Goal: Task Accomplishment & Management: Use online tool/utility

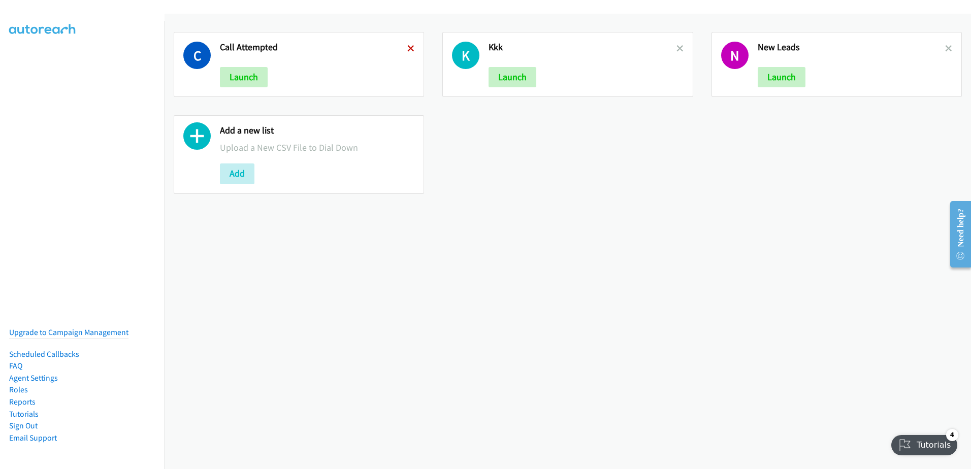
click at [410, 48] on icon at bounding box center [410, 49] width 7 height 7
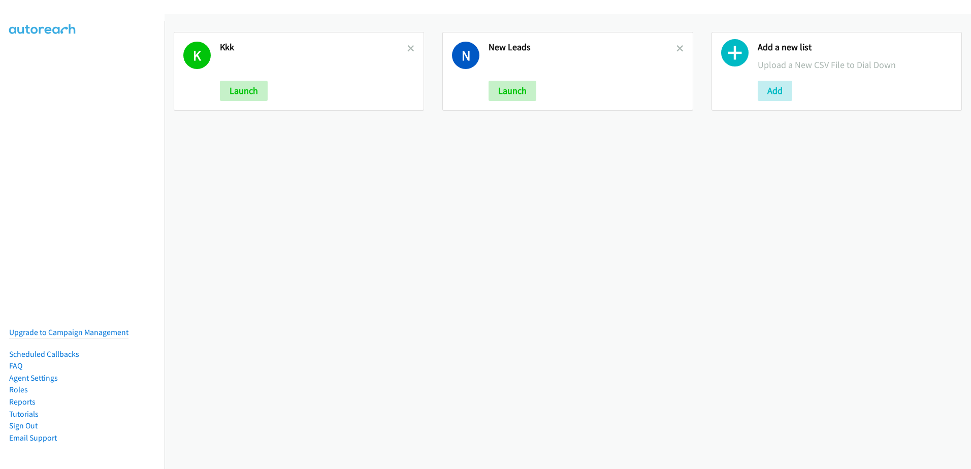
click at [409, 48] on icon at bounding box center [410, 49] width 7 height 7
click at [408, 48] on icon at bounding box center [410, 49] width 7 height 7
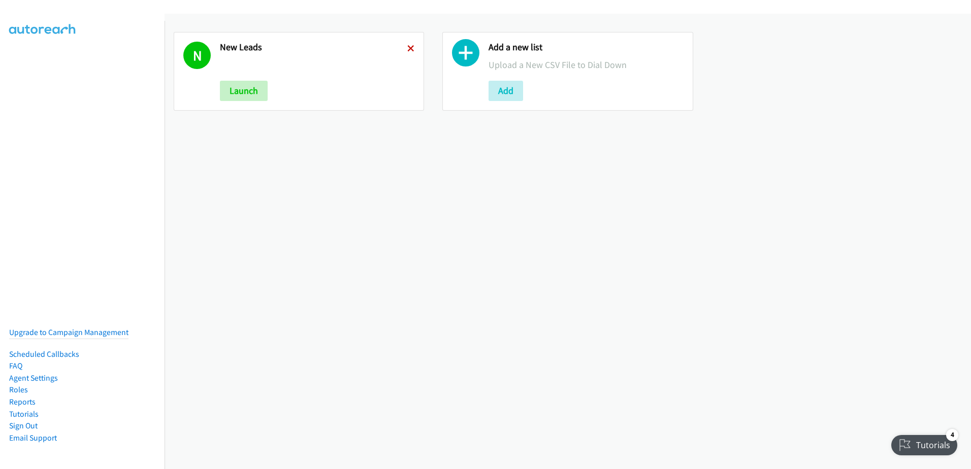
click at [409, 48] on icon at bounding box center [410, 49] width 7 height 7
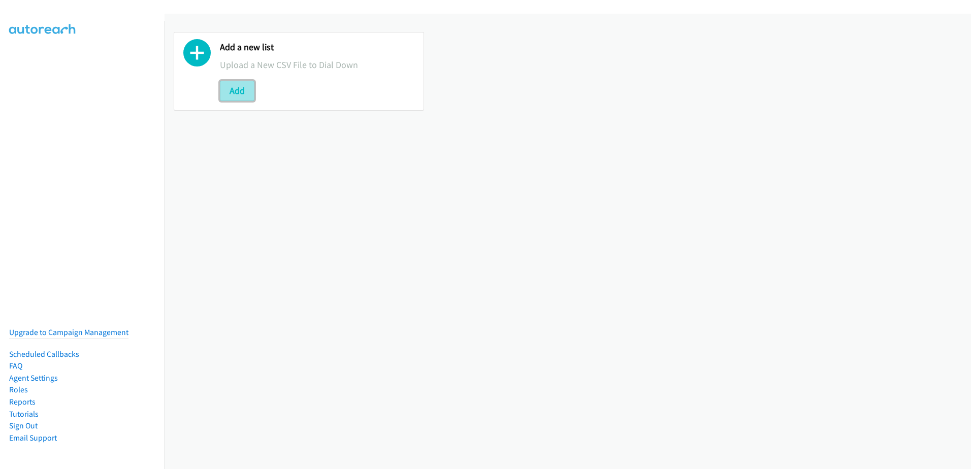
click at [233, 87] on button "Add" at bounding box center [237, 91] width 35 height 20
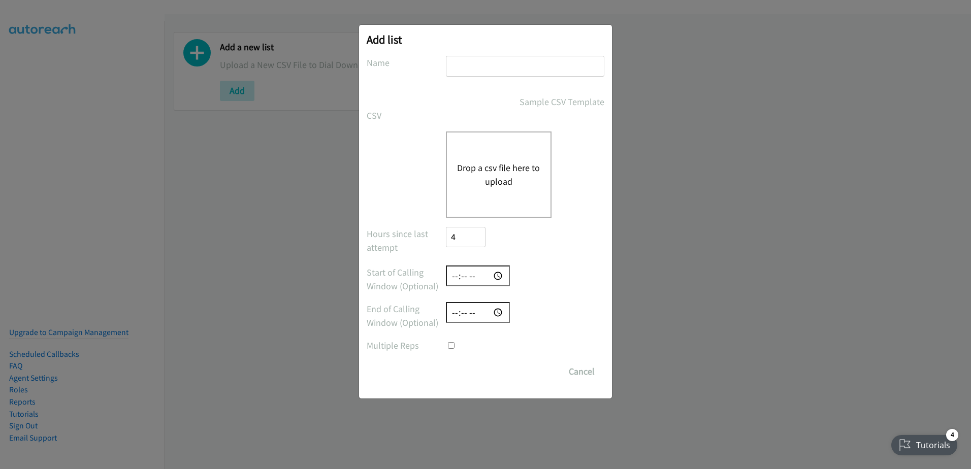
click at [560, 66] on input "text" at bounding box center [525, 66] width 158 height 21
type input "10/10"
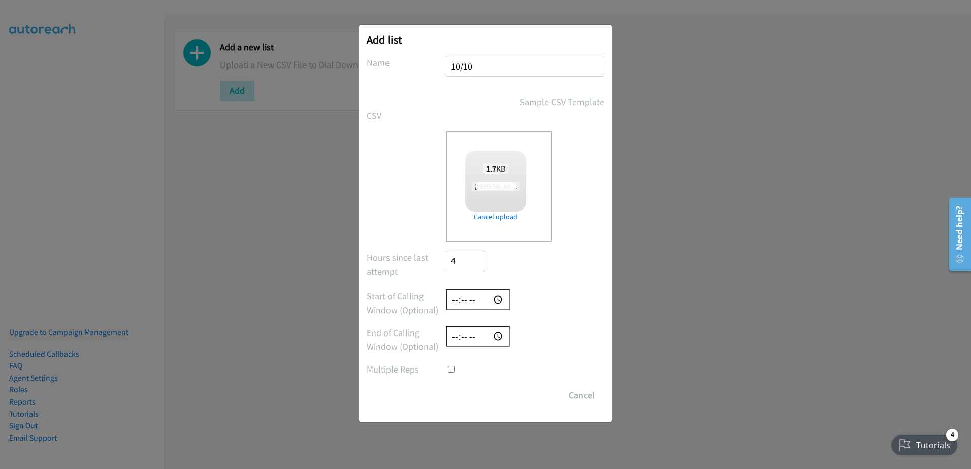
checkbox input "true"
click at [482, 395] on input "Save List" at bounding box center [472, 395] width 53 height 20
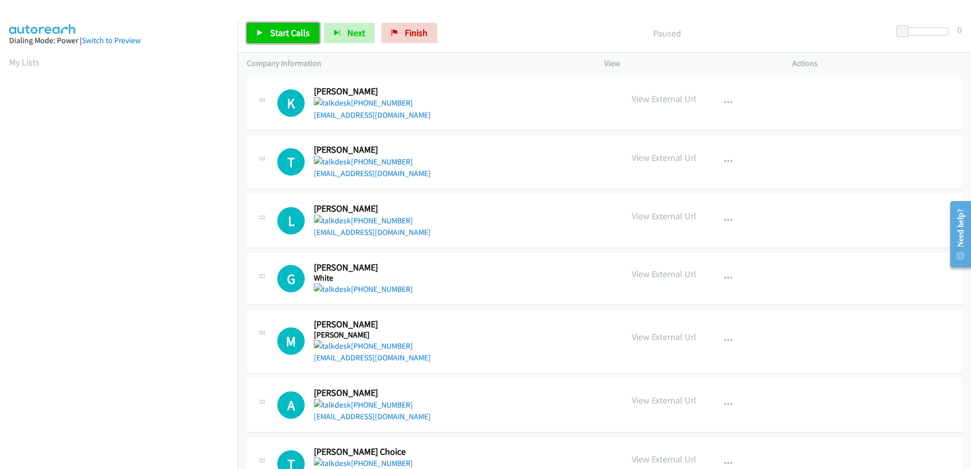
click at [279, 26] on link "Start Calls" at bounding box center [283, 33] width 73 height 20
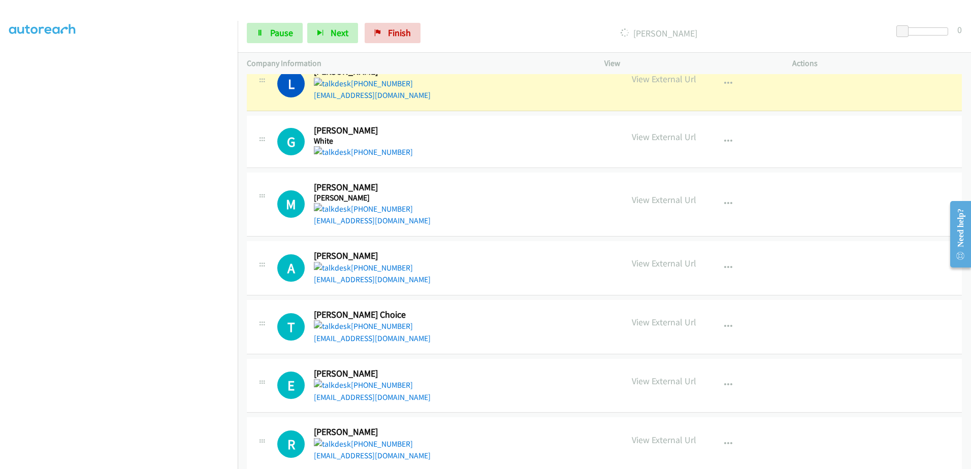
scroll to position [152, 0]
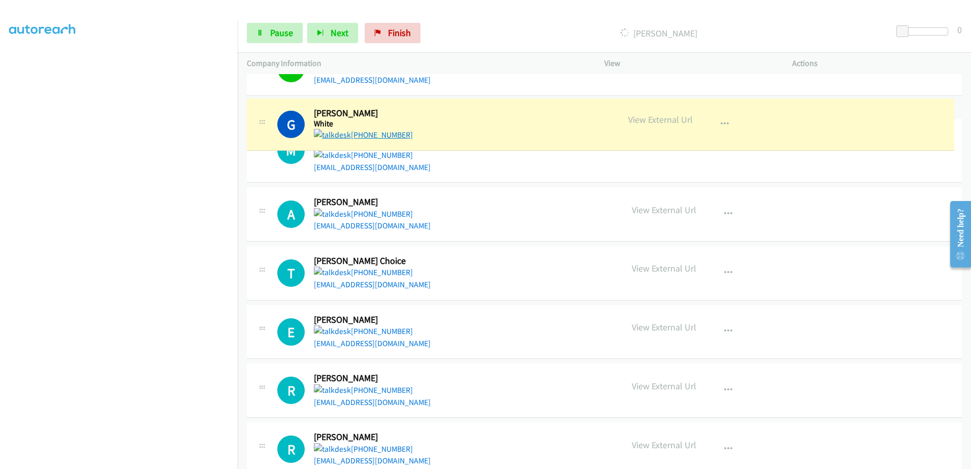
drag, startPoint x: 384, startPoint y: 139, endPoint x: 328, endPoint y: 136, distance: 56.4
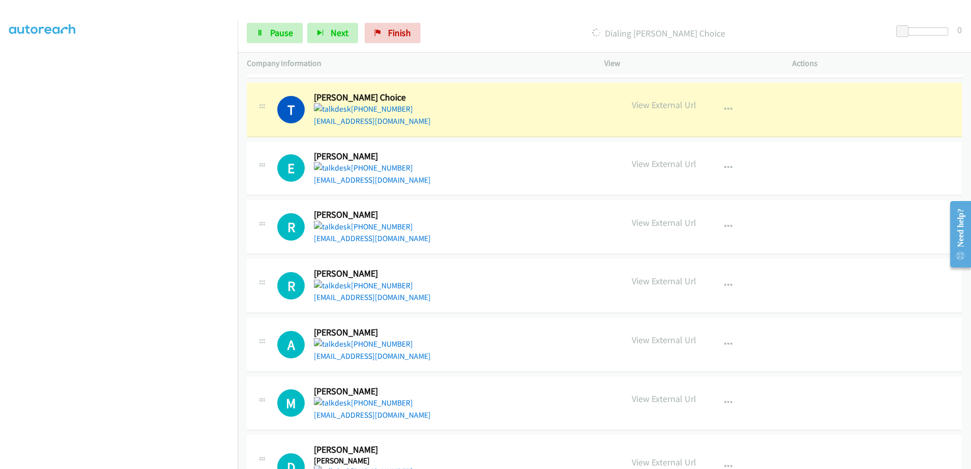
scroll to position [355, 0]
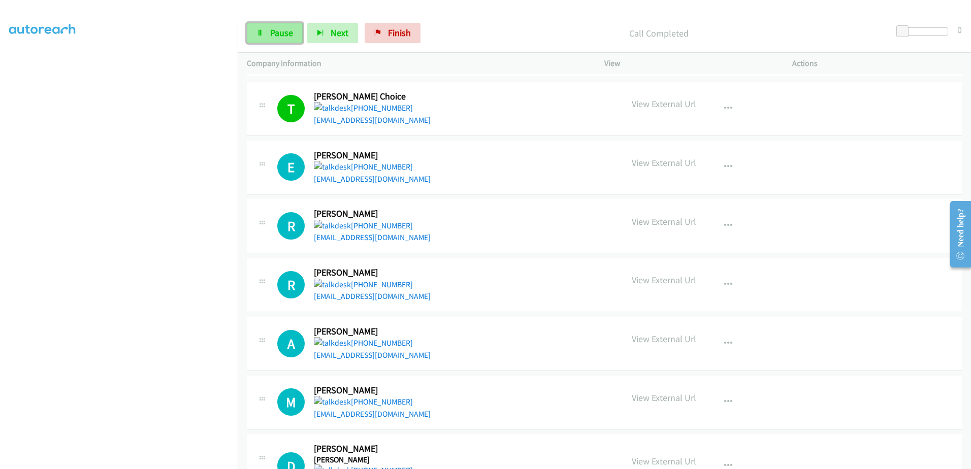
click at [290, 27] on span "Pause" at bounding box center [281, 33] width 23 height 12
drag, startPoint x: 340, startPoint y: 184, endPoint x: 340, endPoint y: 178, distance: 6.1
